Goal: Information Seeking & Learning: Get advice/opinions

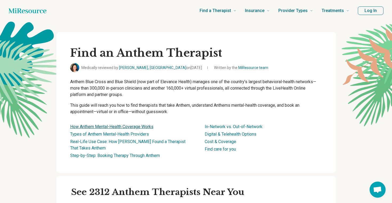
scroll to position [118, 0]
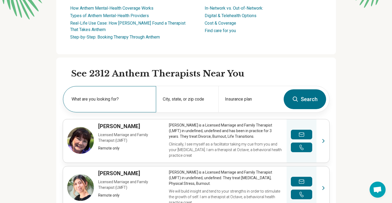
click at [112, 98] on label "What are you looking for?" at bounding box center [111, 99] width 78 height 6
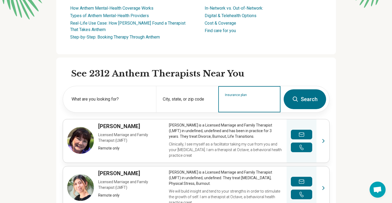
click at [243, 103] on input "Insurance plan" at bounding box center [249, 102] width 49 height 6
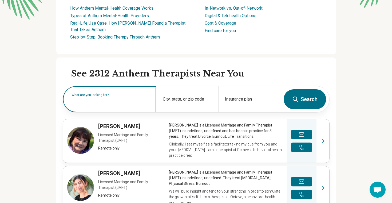
click at [100, 102] on input "text" at bounding box center [111, 102] width 78 height 6
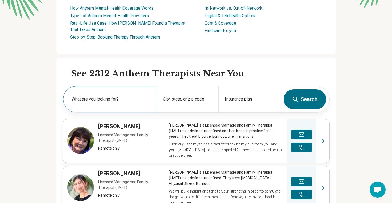
click at [114, 94] on div "What are you looking for?" at bounding box center [109, 99] width 93 height 26
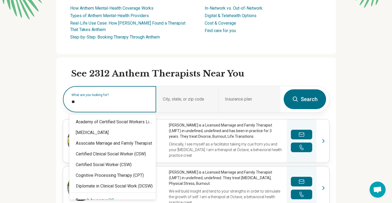
type input "***"
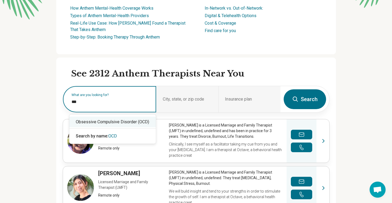
click at [125, 123] on div "Obsessive Compulsive Disorder (OCD)" at bounding box center [112, 121] width 87 height 11
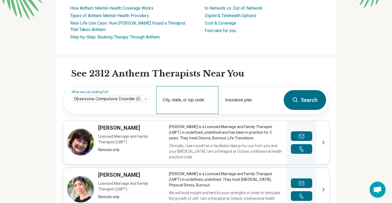
click at [186, 98] on div "City, state, or zip code" at bounding box center [187, 100] width 62 height 28
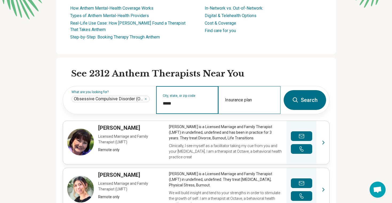
type input "*****"
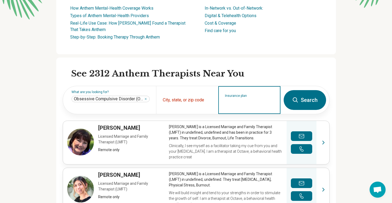
click at [257, 101] on input "Insurance plan" at bounding box center [249, 103] width 49 height 6
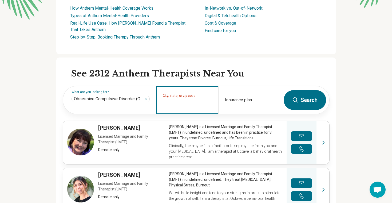
click at [181, 101] on input "City, state, or zip code" at bounding box center [187, 103] width 49 height 6
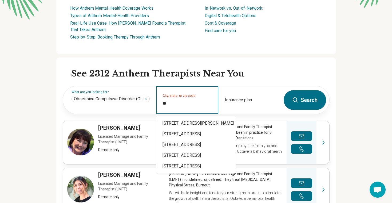
type input "*"
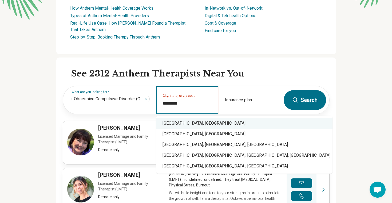
click at [188, 124] on div "[GEOGRAPHIC_DATA], [GEOGRAPHIC_DATA]" at bounding box center [244, 123] width 177 height 11
type input "**********"
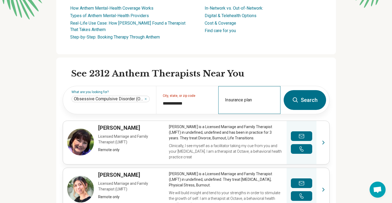
click at [238, 100] on div "Insurance plan" at bounding box center [249, 100] width 62 height 28
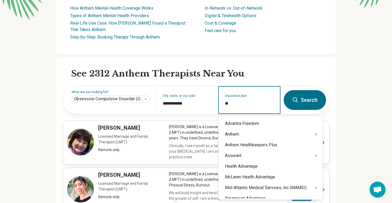
type input "*"
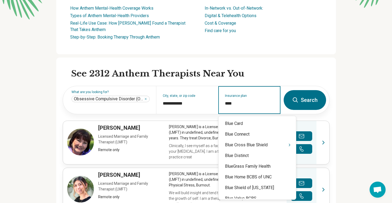
type input "****"
click at [289, 144] on icon "Suggestions" at bounding box center [289, 145] width 1 height 2
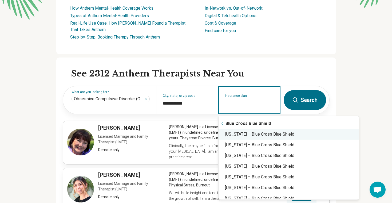
click at [267, 136] on div "[US_STATE] – Blue Cross Blue Shield" at bounding box center [289, 134] width 141 height 11
type input "**********"
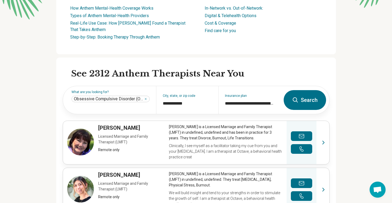
click at [306, 103] on button "Search" at bounding box center [305, 100] width 42 height 20
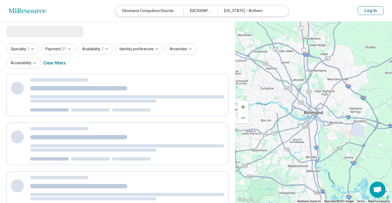
select select "***"
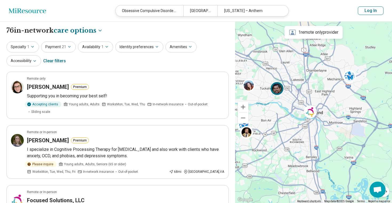
click at [276, 91] on img at bounding box center [277, 88] width 13 height 13
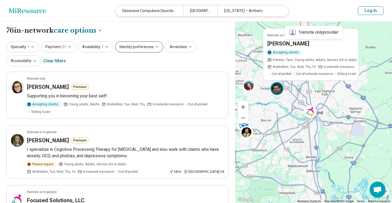
click at [145, 48] on button "Identity preferences" at bounding box center [139, 46] width 48 height 11
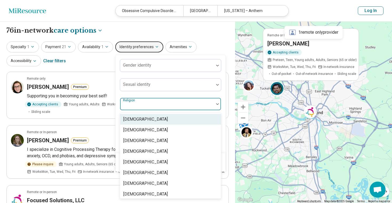
click at [145, 102] on div at bounding box center [167, 104] width 94 height 12
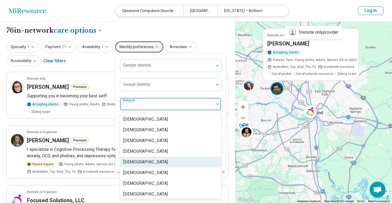
click at [136, 159] on div "[DEMOGRAPHIC_DATA]" at bounding box center [145, 162] width 45 height 6
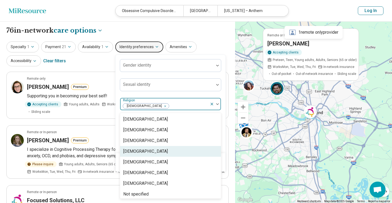
click at [142, 148] on div "[DEMOGRAPHIC_DATA]" at bounding box center [145, 151] width 45 height 6
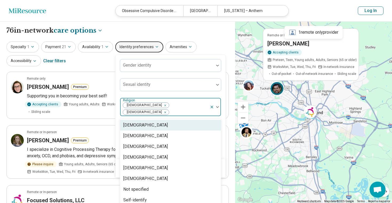
click at [97, 64] on div "Specialty 1 Payment 21 Availability 1 Identity preferences Gender identity Sexu…" at bounding box center [117, 54] width 223 height 26
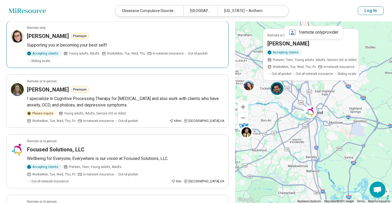
scroll to position [52, 0]
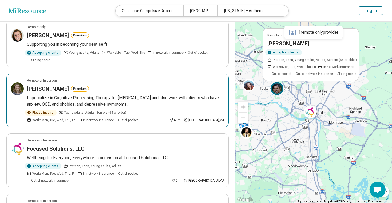
click at [130, 107] on p "I specialize in Cognitive Processing Therapy for [MEDICAL_DATA] and also work w…" at bounding box center [125, 101] width 197 height 13
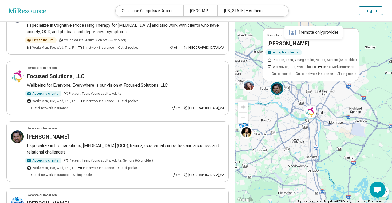
scroll to position [102, 0]
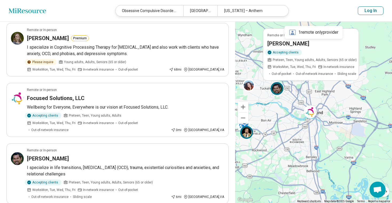
click at [249, 134] on img at bounding box center [246, 132] width 13 height 13
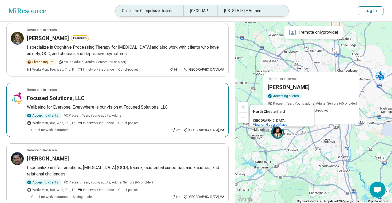
scroll to position [15, 0]
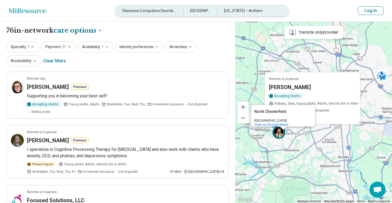
scroll to position [118, 0]
